Goal: Task Accomplishment & Management: Manage account settings

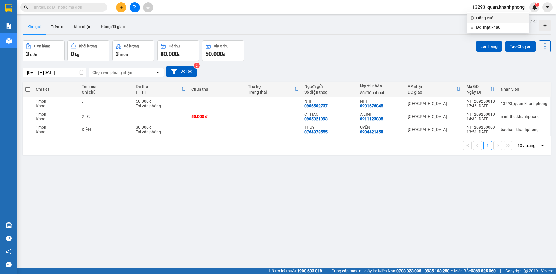
click at [492, 18] on span "Đăng xuất" at bounding box center [501, 18] width 50 height 6
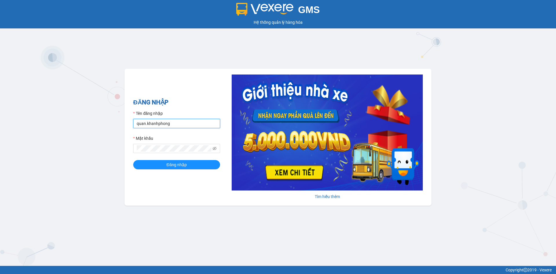
click at [175, 125] on input "quan.khanhphong" at bounding box center [176, 123] width 87 height 9
type input "van01.khanhphong"
click at [166, 163] on button "Đăng nhập" at bounding box center [176, 164] width 87 height 9
